Goal: Communication & Community: Answer question/provide support

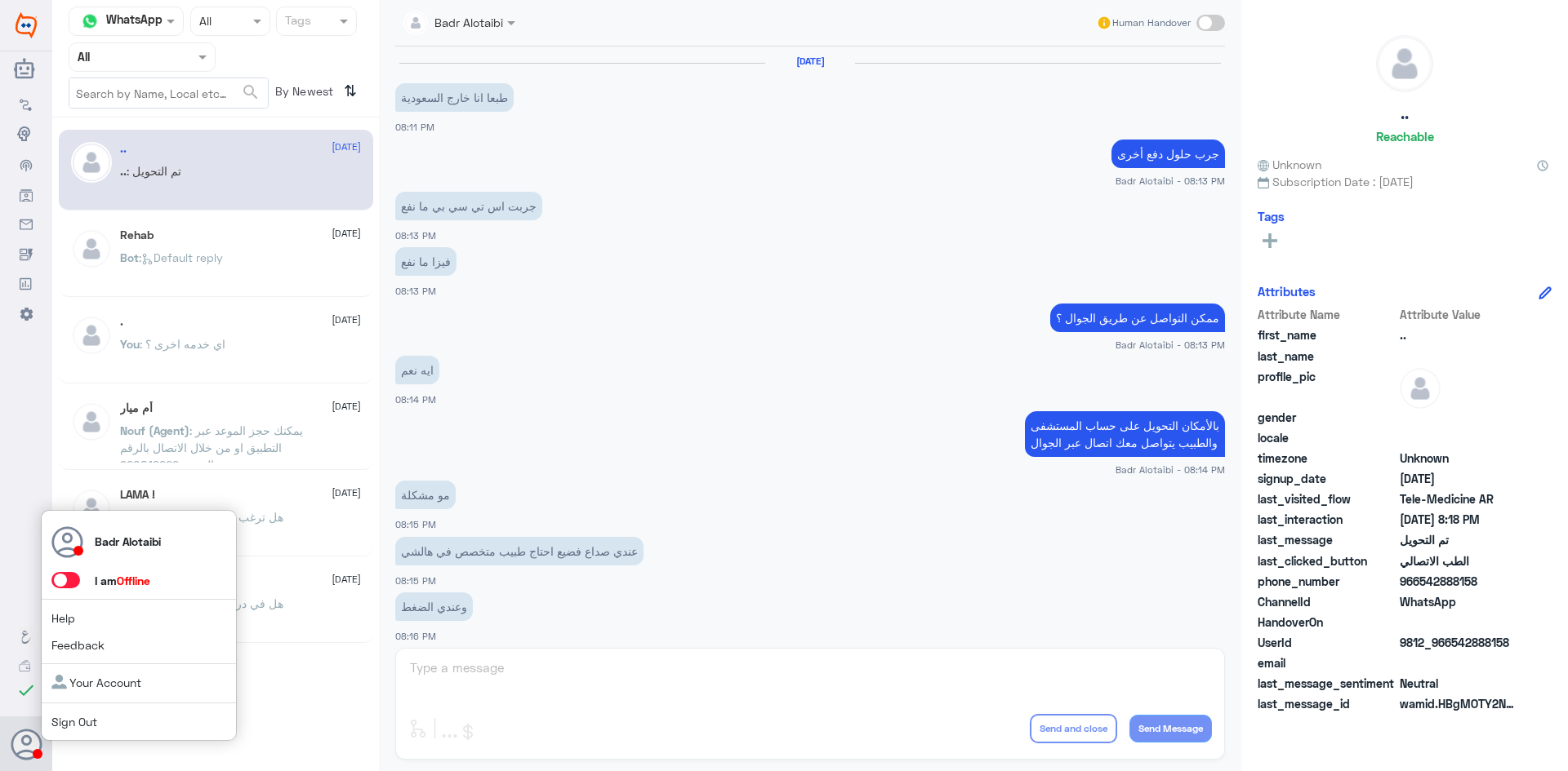
scroll to position [535, 0]
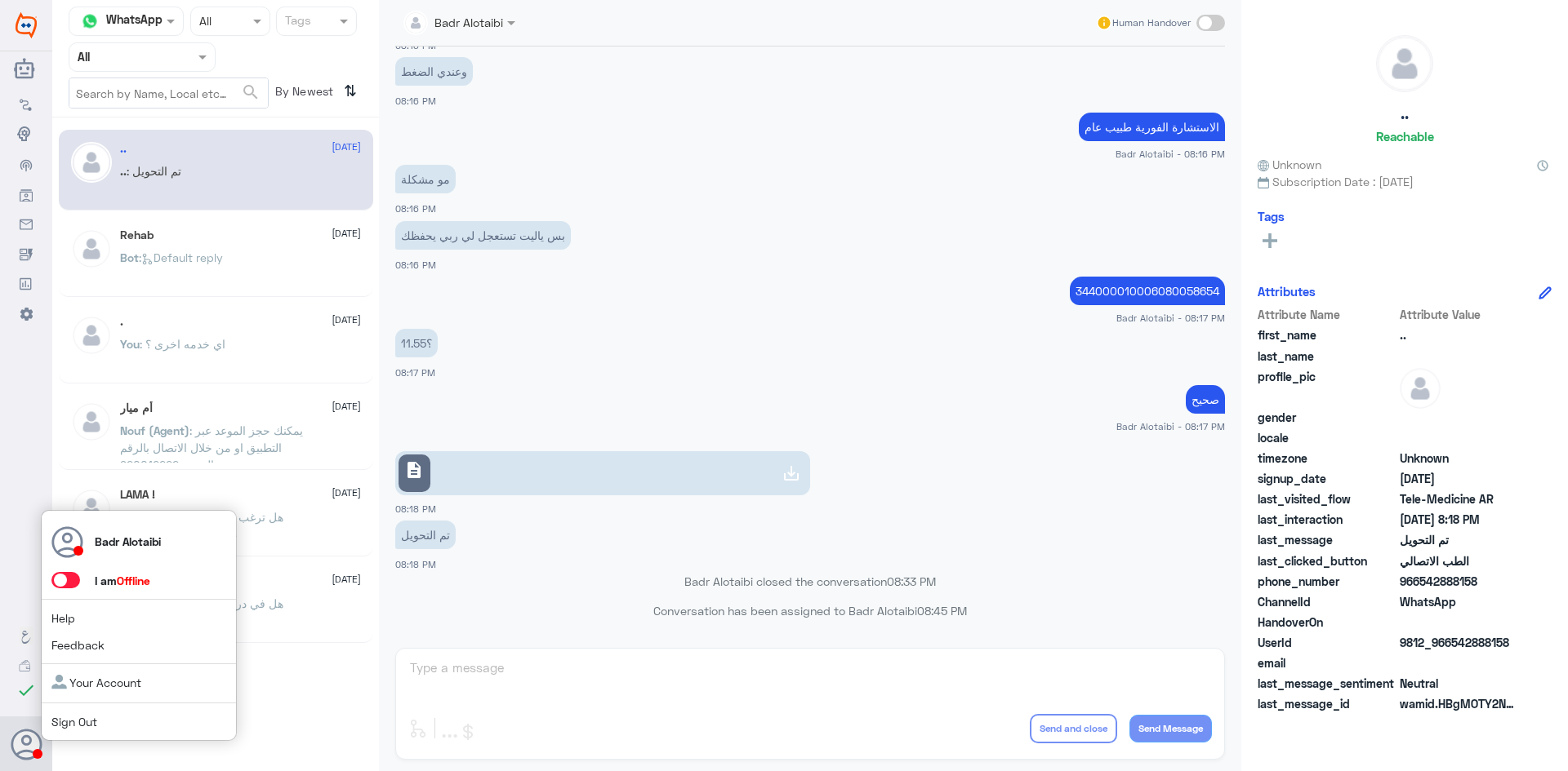
click at [72, 583] on span at bounding box center [66, 580] width 29 height 16
click at [0, 0] on input "checkbox" at bounding box center [0, 0] width 0 height 0
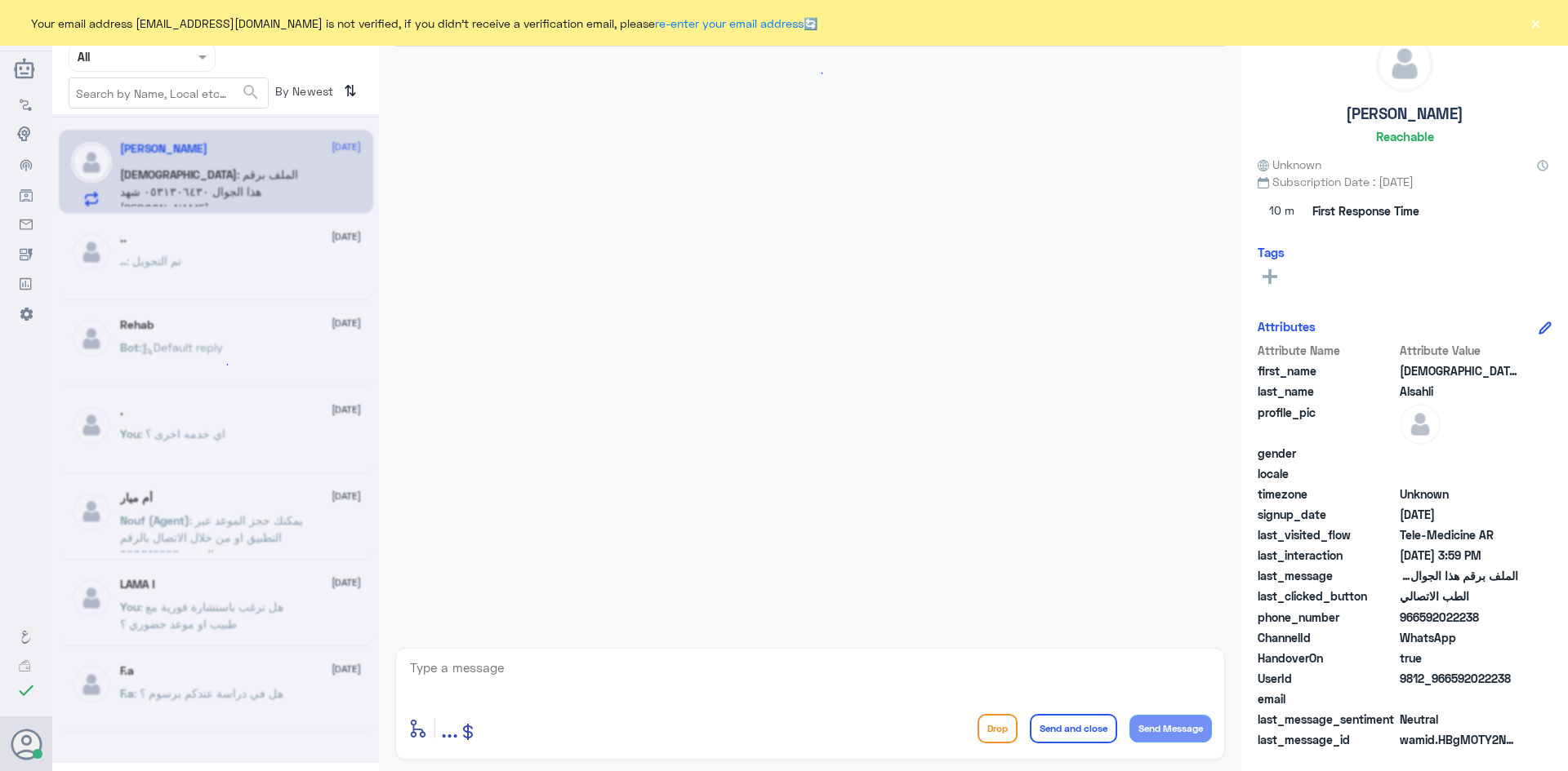
scroll to position [558, 0]
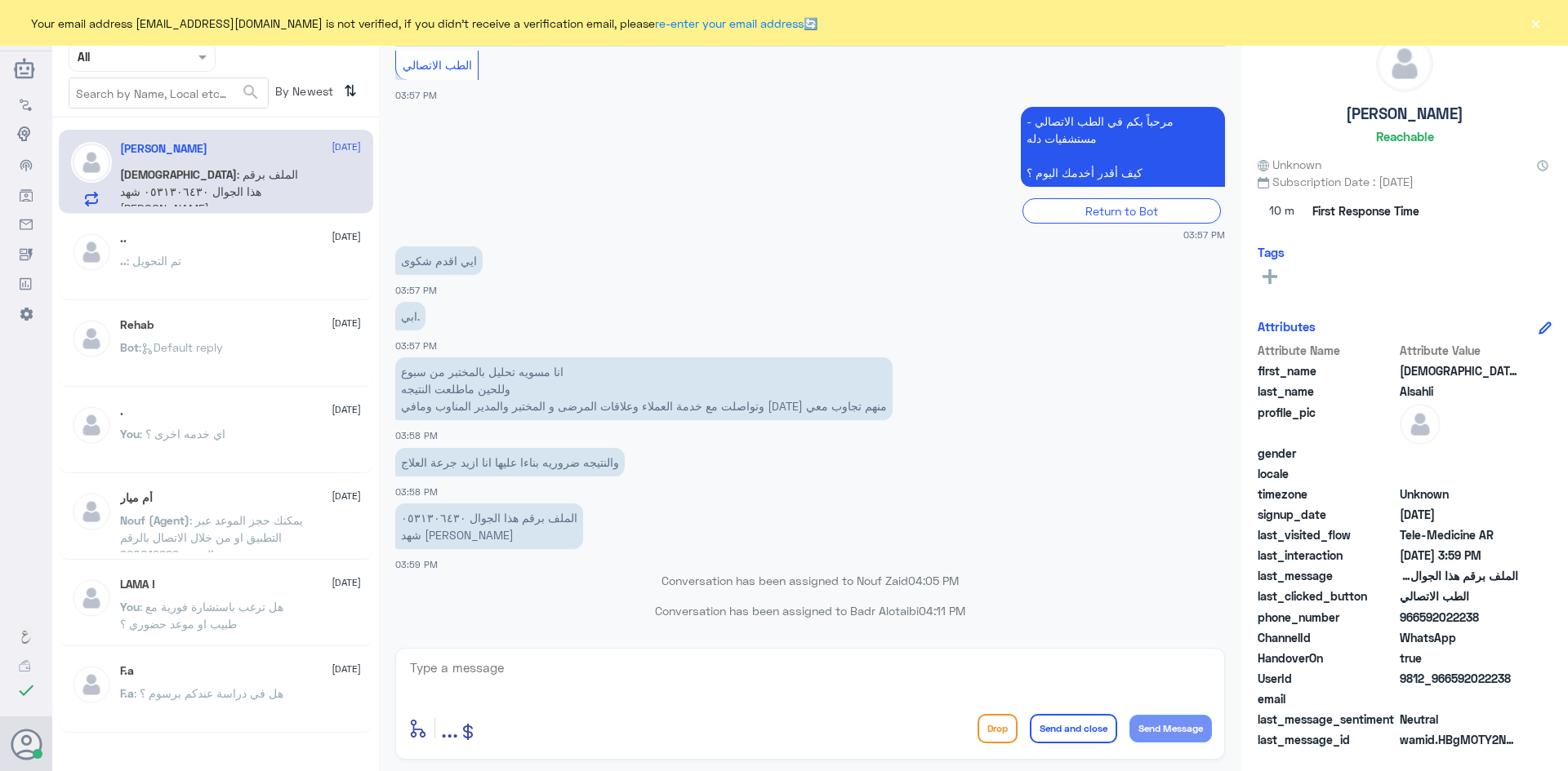
click at [1533, 24] on button "×" at bounding box center [1534, 22] width 16 height 16
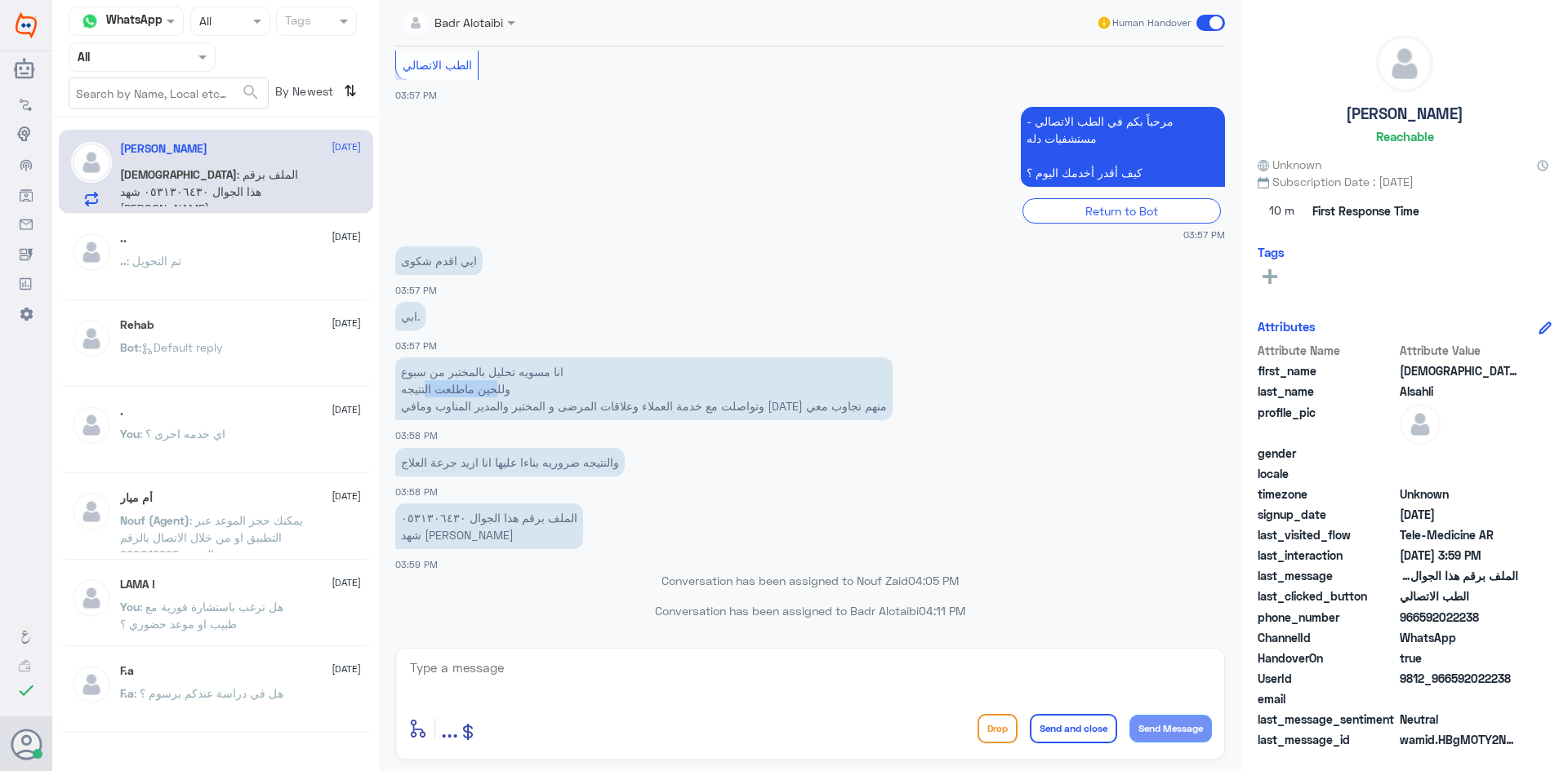
drag, startPoint x: 496, startPoint y: 385, endPoint x: 424, endPoint y: 395, distance: 72.7
click at [424, 395] on p "انا مسويه تحليل بالمختبر من سبوع وللحين ماطلعت النتيجه وتواصلت مع خدمة العملاء …" at bounding box center [644, 388] width 498 height 62
drag, startPoint x: 863, startPoint y: 406, endPoint x: 460, endPoint y: 402, distance: 403.0
click at [460, 402] on p "انا مسويه تحليل بالمختبر من سبوع وللحين ماطلعت النتيجه وتواصلت مع خدمة العملاء …" at bounding box center [644, 388] width 498 height 62
click at [427, 409] on p "انا مسويه تحليل بالمختبر من سبوع وللحين ماطلعت النتيجه وتواصلت مع خدمة العملاء …" at bounding box center [644, 388] width 498 height 62
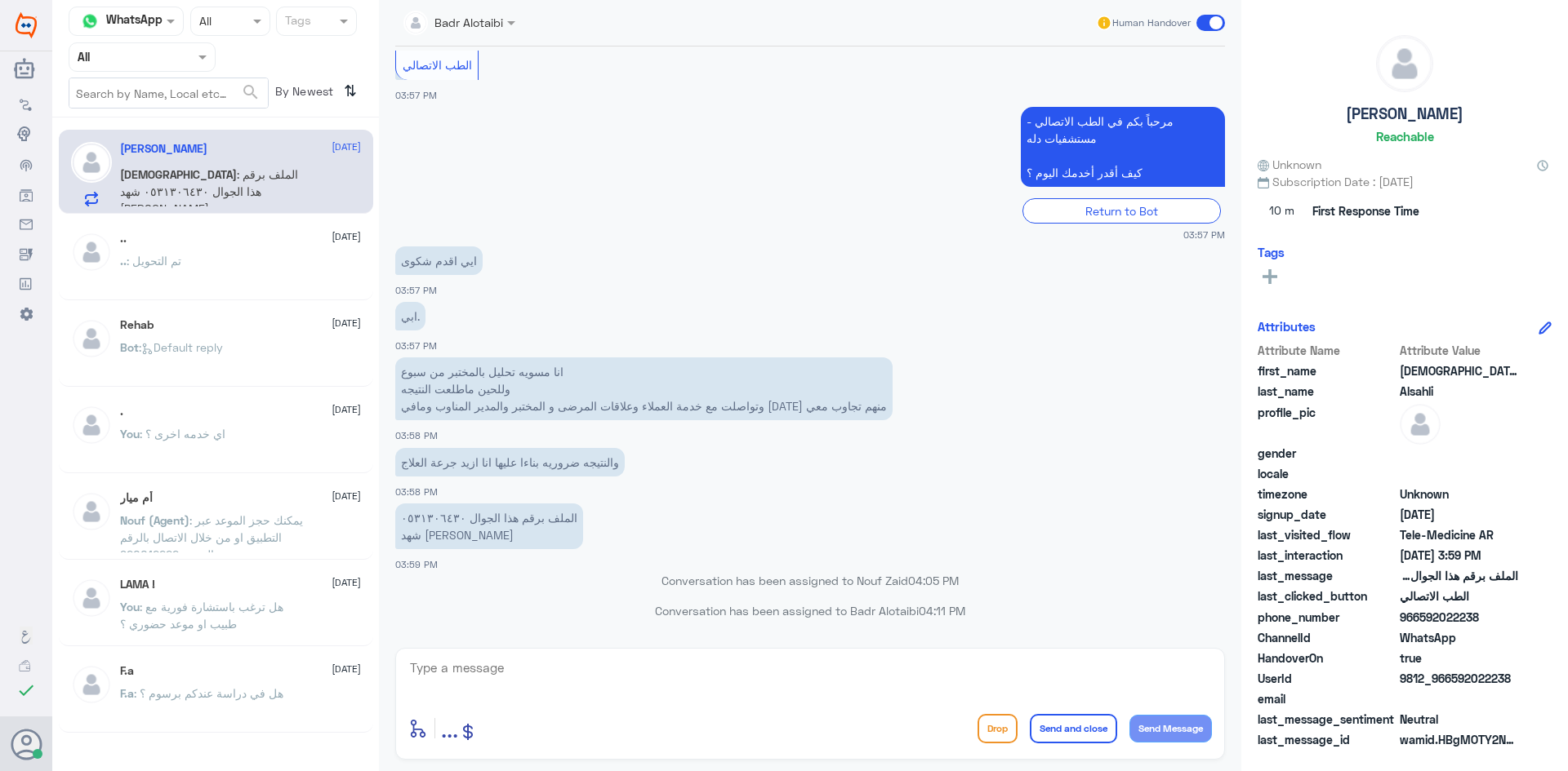
click at [531, 672] on textarea at bounding box center [809, 676] width 803 height 40
type textarea "0531306430"
drag, startPoint x: 507, startPoint y: 660, endPoint x: 389, endPoint y: 683, distance: 120.2
click at [389, 683] on div "Badr Alotaibi Human Handover 6 Sep 2025 السلام عليكم 03:56 PM مرحباً بك في مستش…" at bounding box center [809, 388] width 863 height 776
click at [543, 655] on div "enter flow name ... Drop Send and close Send Message" at bounding box center [810, 703] width 830 height 111
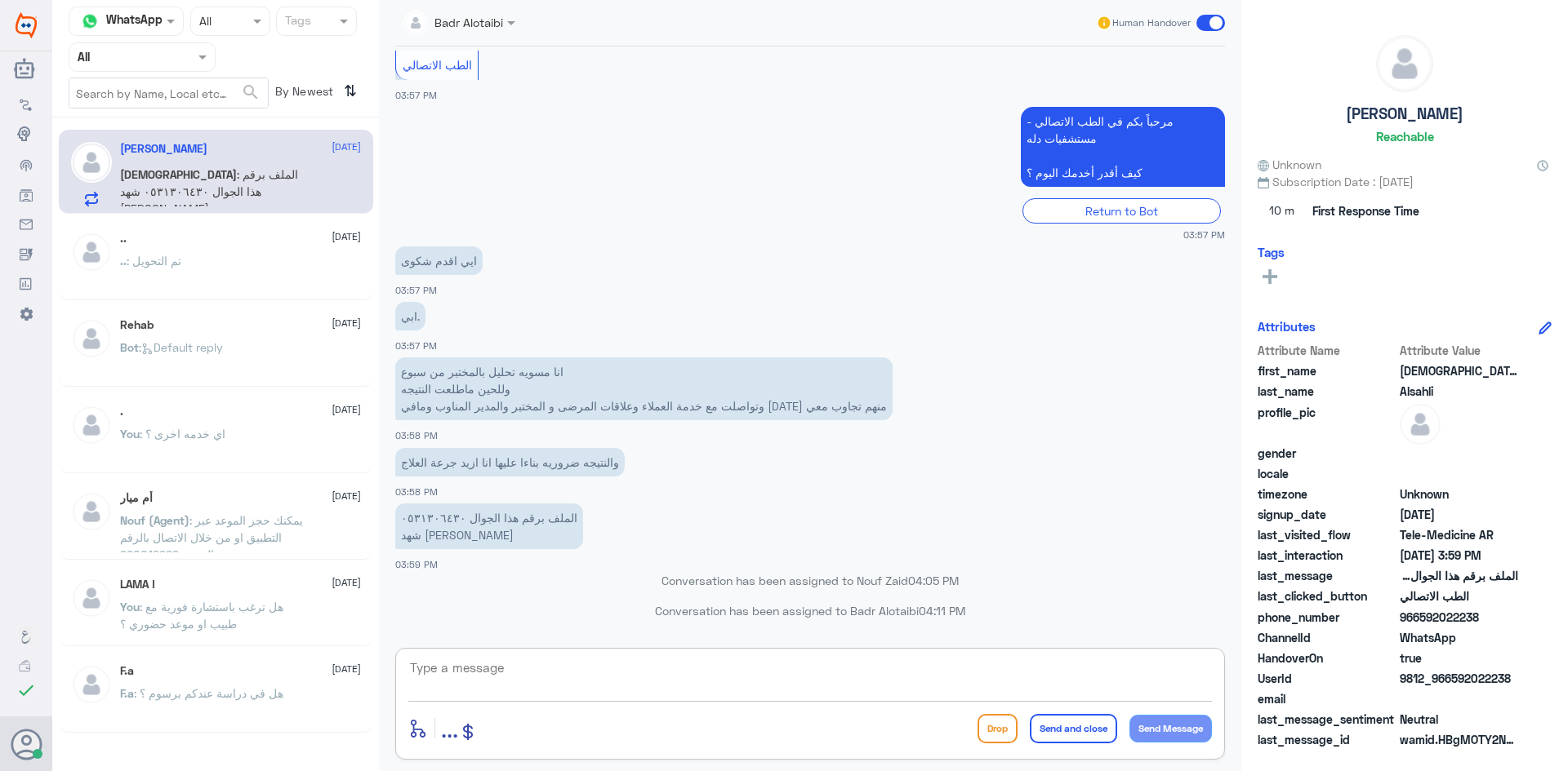
click at [534, 669] on textarea at bounding box center [809, 676] width 803 height 40
click at [517, 665] on textarea at bounding box center [809, 676] width 803 height 40
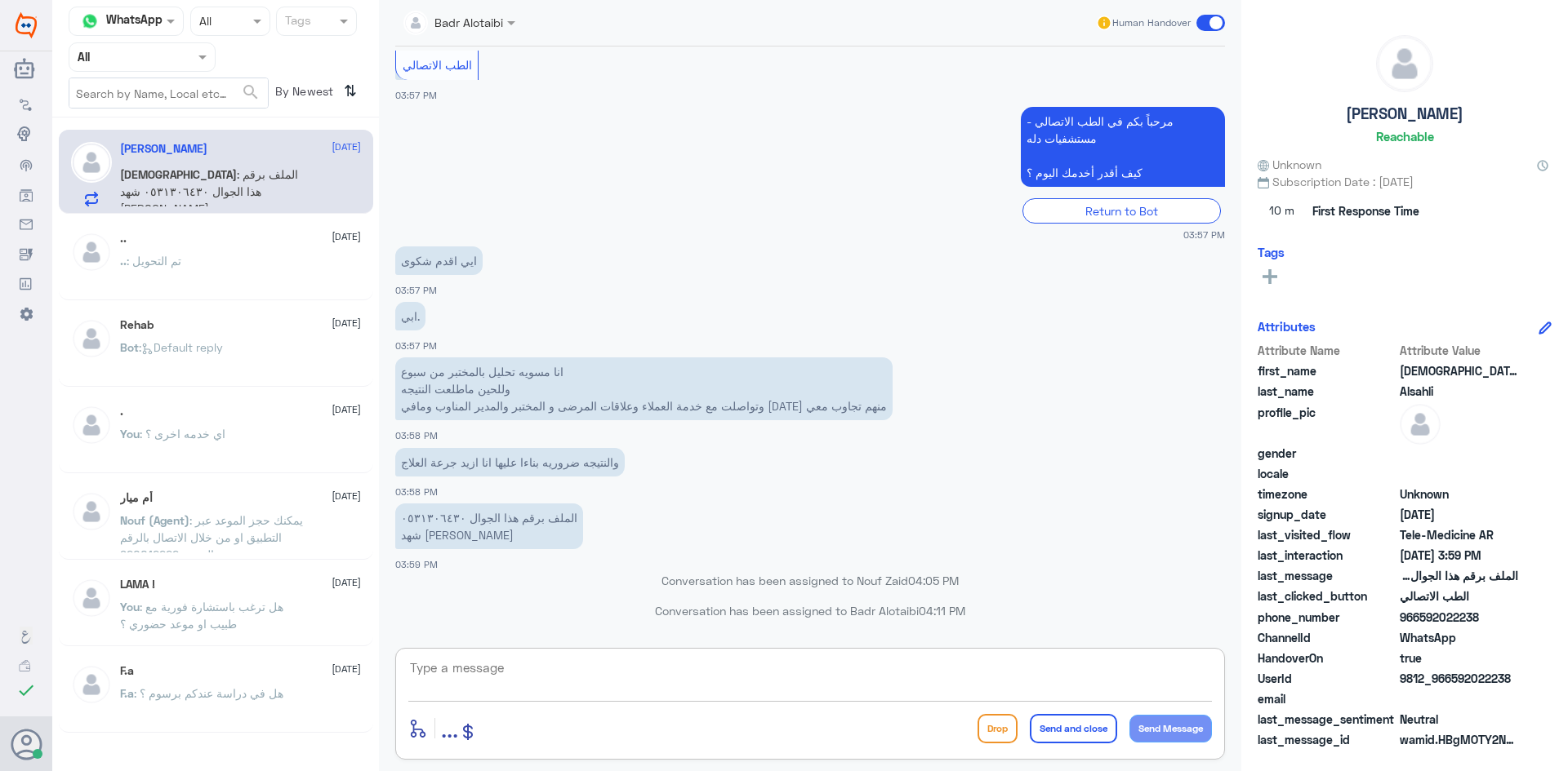
click at [517, 665] on textarea at bounding box center [809, 676] width 803 height 40
type textarea "L"
type textarea "مرحبا معك بدر من الطب الاتصالي كيف اقدر اخدمك ؟"
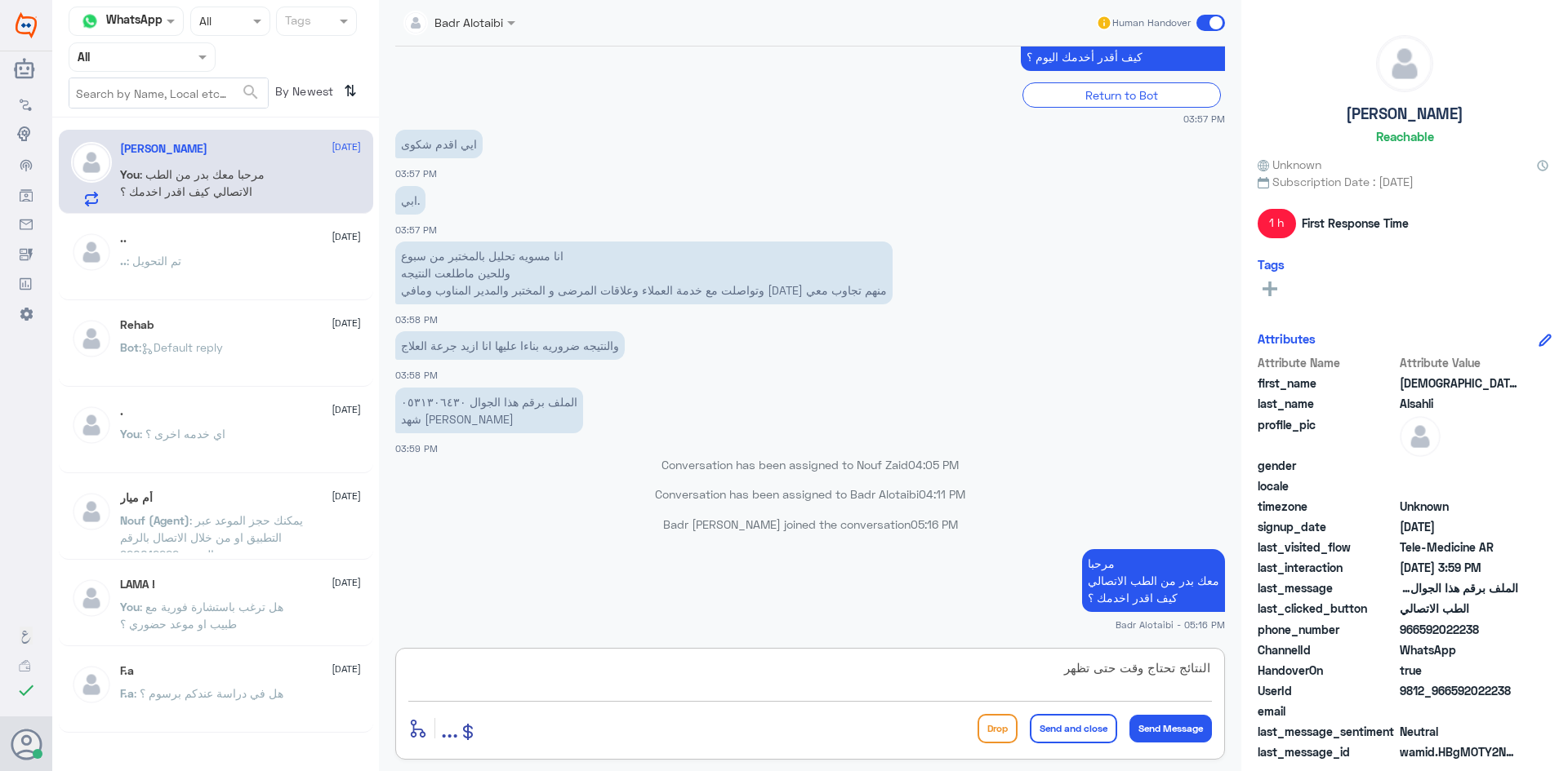
type textarea "النتائج تحتاج وقت حتى تظهر"
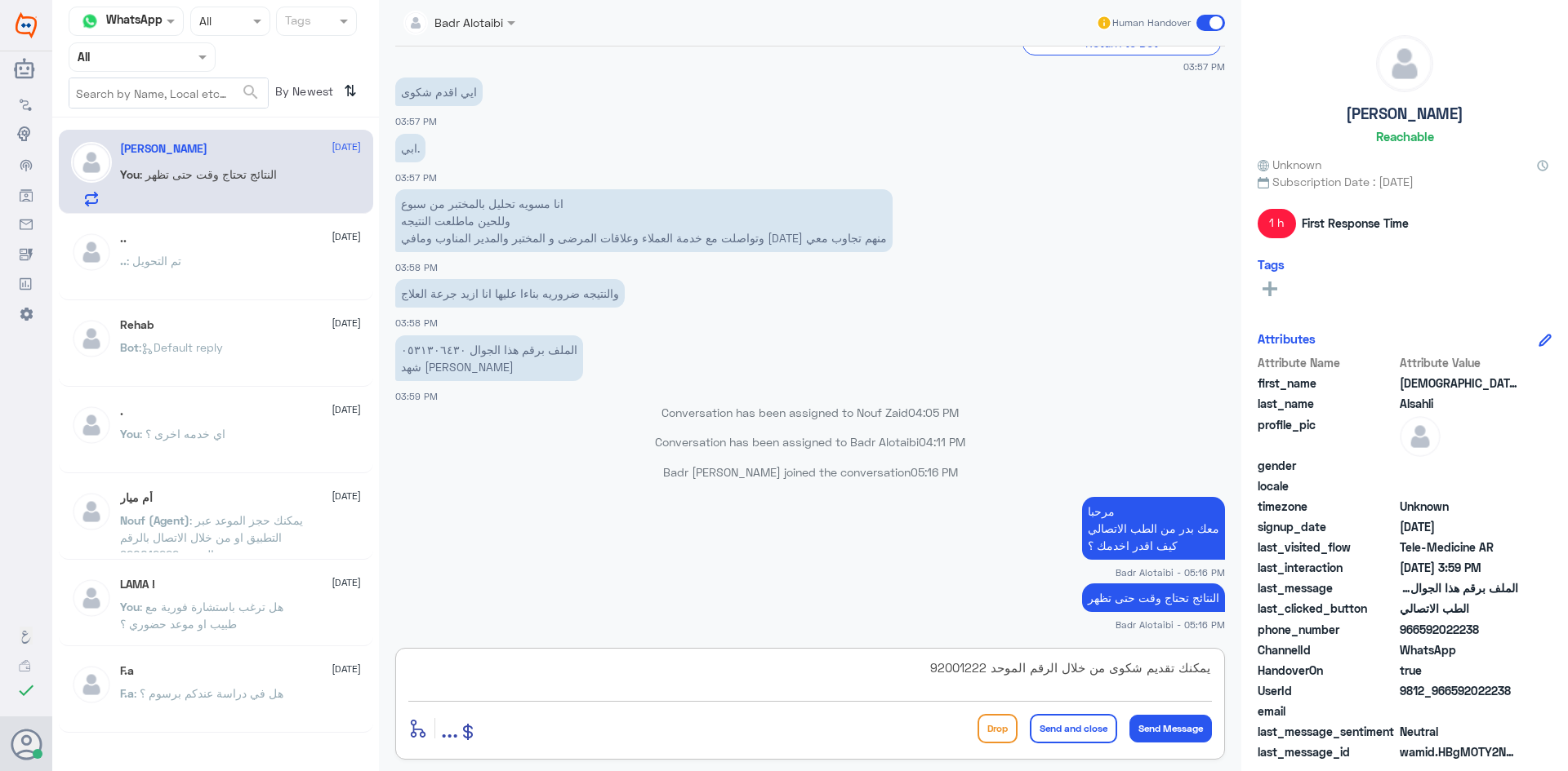
type textarea "يمكنك تقديم شكوى من خلال الرقم الموحد 920012222"
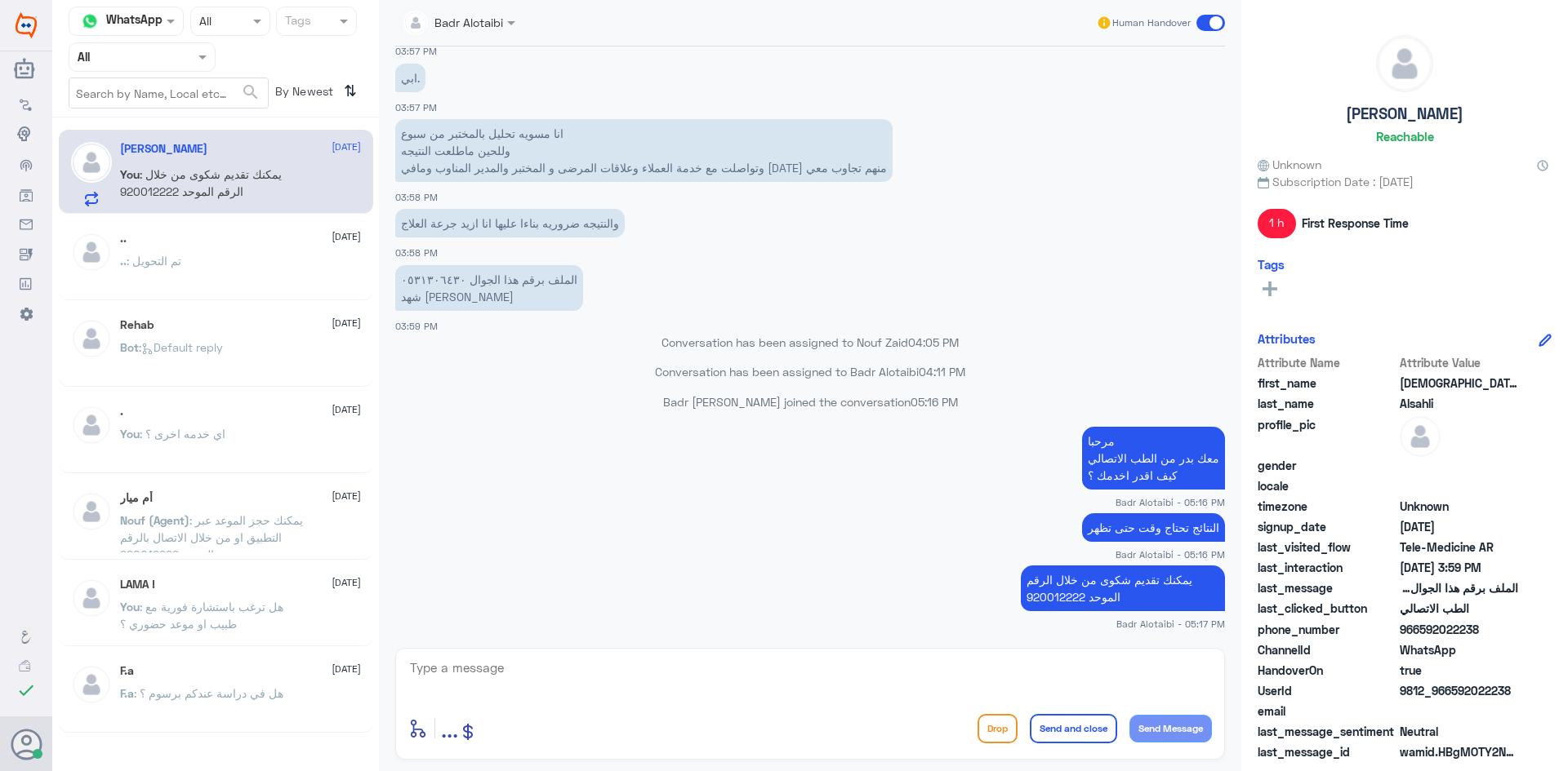
click at [1213, 22] on span at bounding box center [1211, 22] width 29 height 16
click at [0, 0] on input "checkbox" at bounding box center [0, 0] width 0 height 0
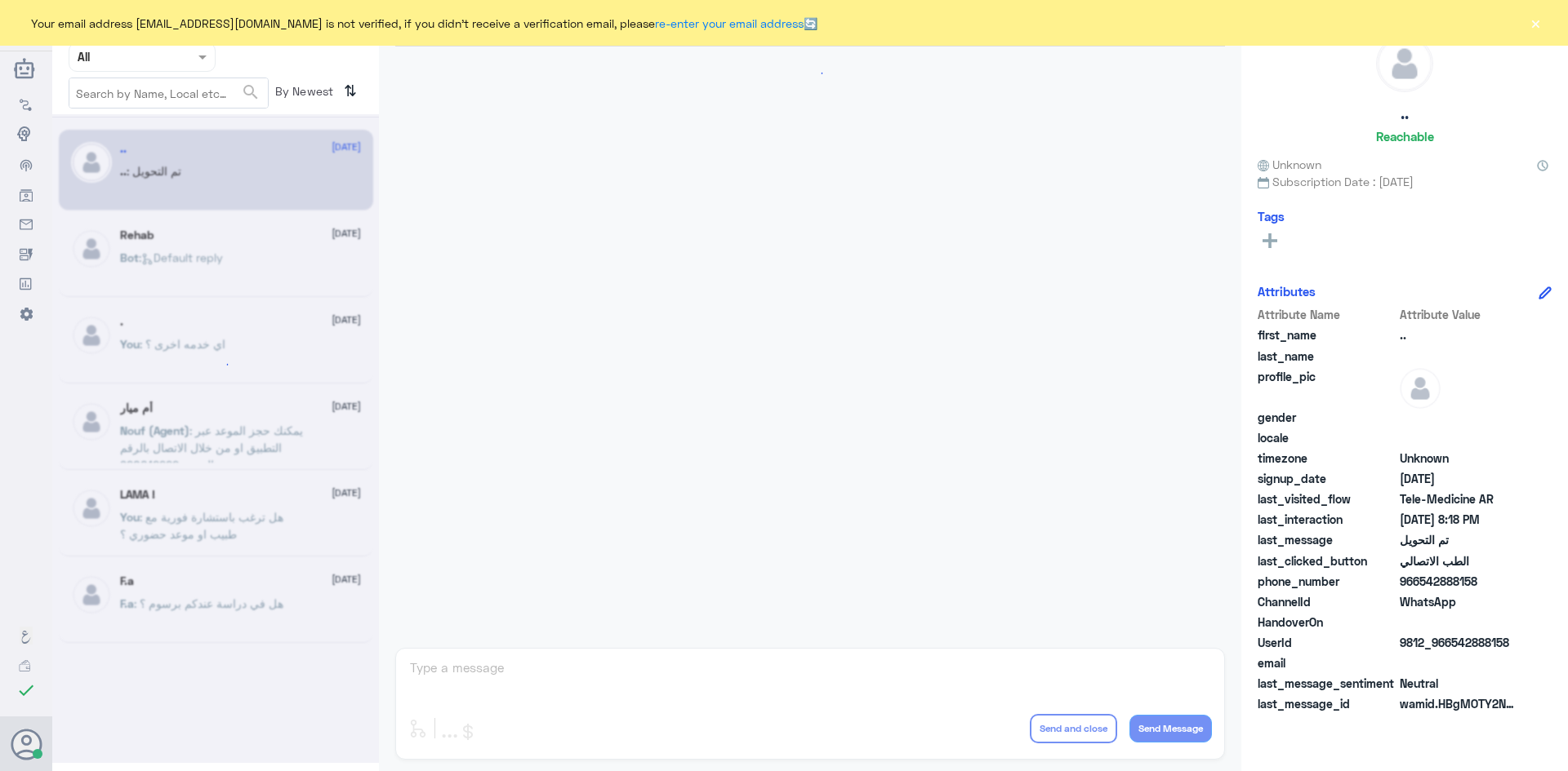
scroll to position [535, 0]
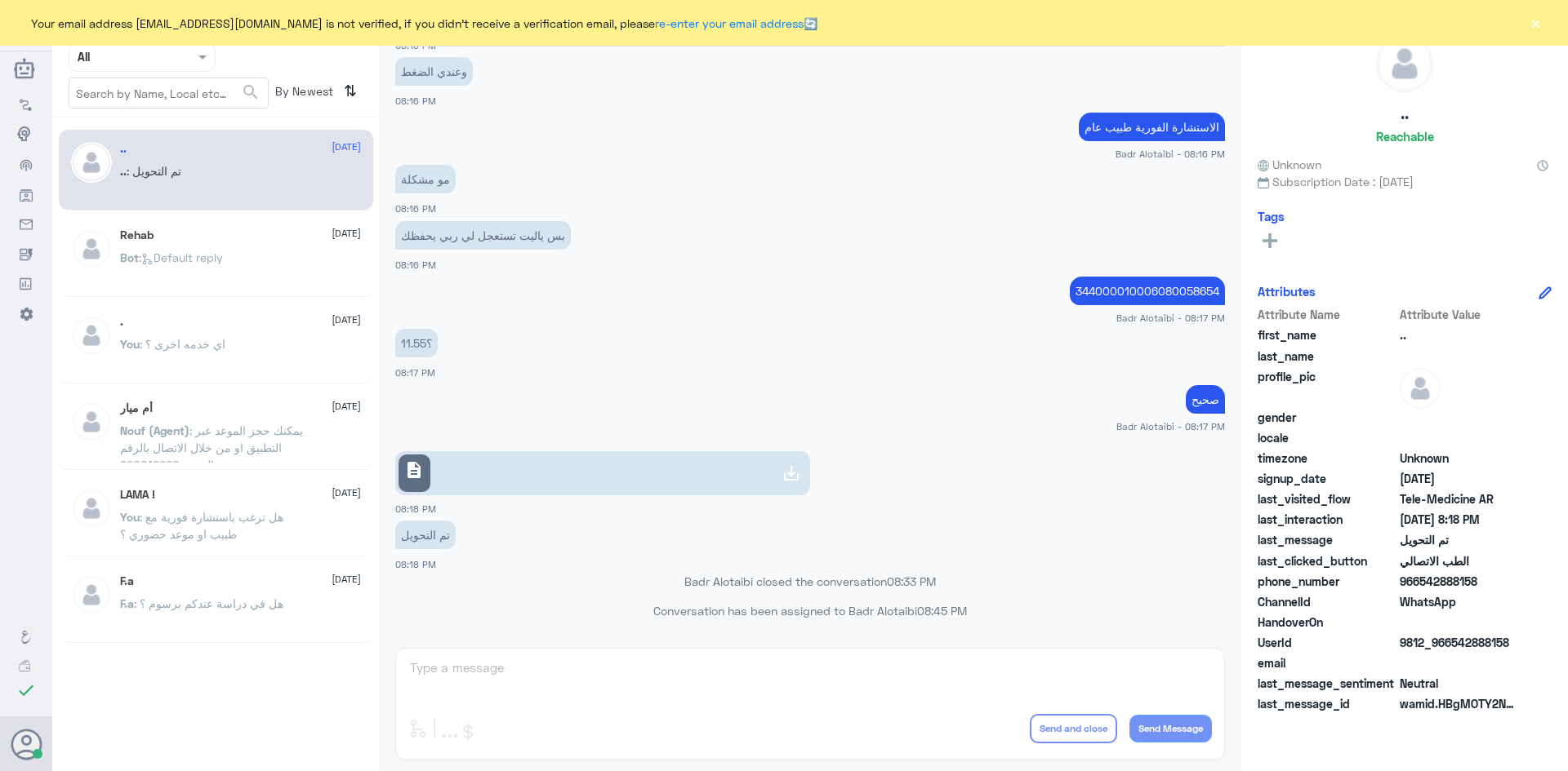
click at [1537, 17] on button "×" at bounding box center [1534, 22] width 16 height 16
